Goal: Task Accomplishment & Management: Complete application form

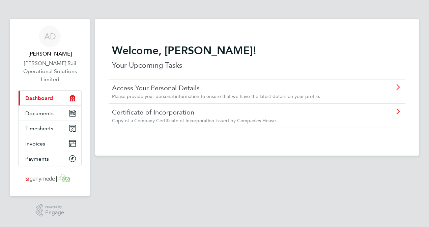
click at [180, 113] on link "Certificate of Incorporation" at bounding box center [238, 112] width 252 height 9
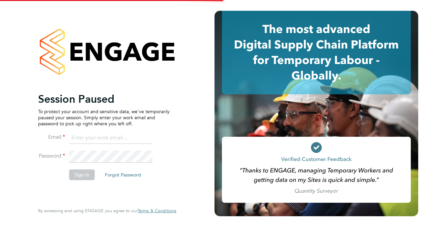
type input "andy.duggan@networkrail.co.uk"
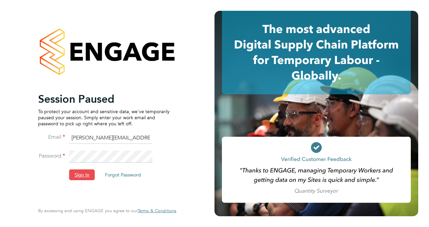
click at [84, 175] on button "Sign In" at bounding box center [82, 175] width 26 height 11
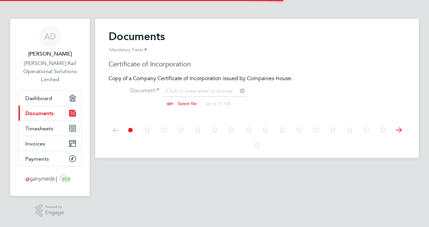
scroll to position [9, 84]
click at [180, 103] on input "file" at bounding box center [194, 98] width 106 height 20
type input "C:\fakepath\companies_house_document Rutherford Rail.pdf"
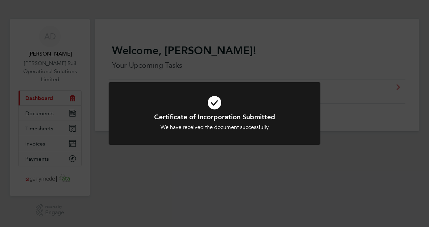
click at [348, 185] on div "Certificate of Incorporation Submitted We have received the document successful…" at bounding box center [214, 113] width 429 height 227
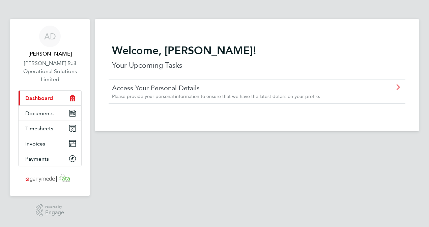
click at [399, 87] on icon at bounding box center [398, 87] width 8 height 5
click at [50, 111] on span "Documents" at bounding box center [39, 113] width 28 height 6
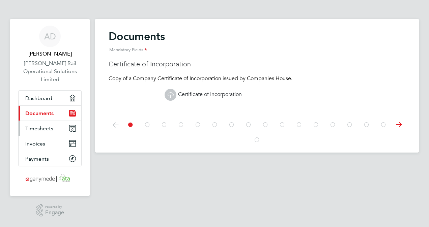
click at [44, 129] on span "Timesheets" at bounding box center [39, 129] width 28 height 6
